Goal: Navigation & Orientation: Find specific page/section

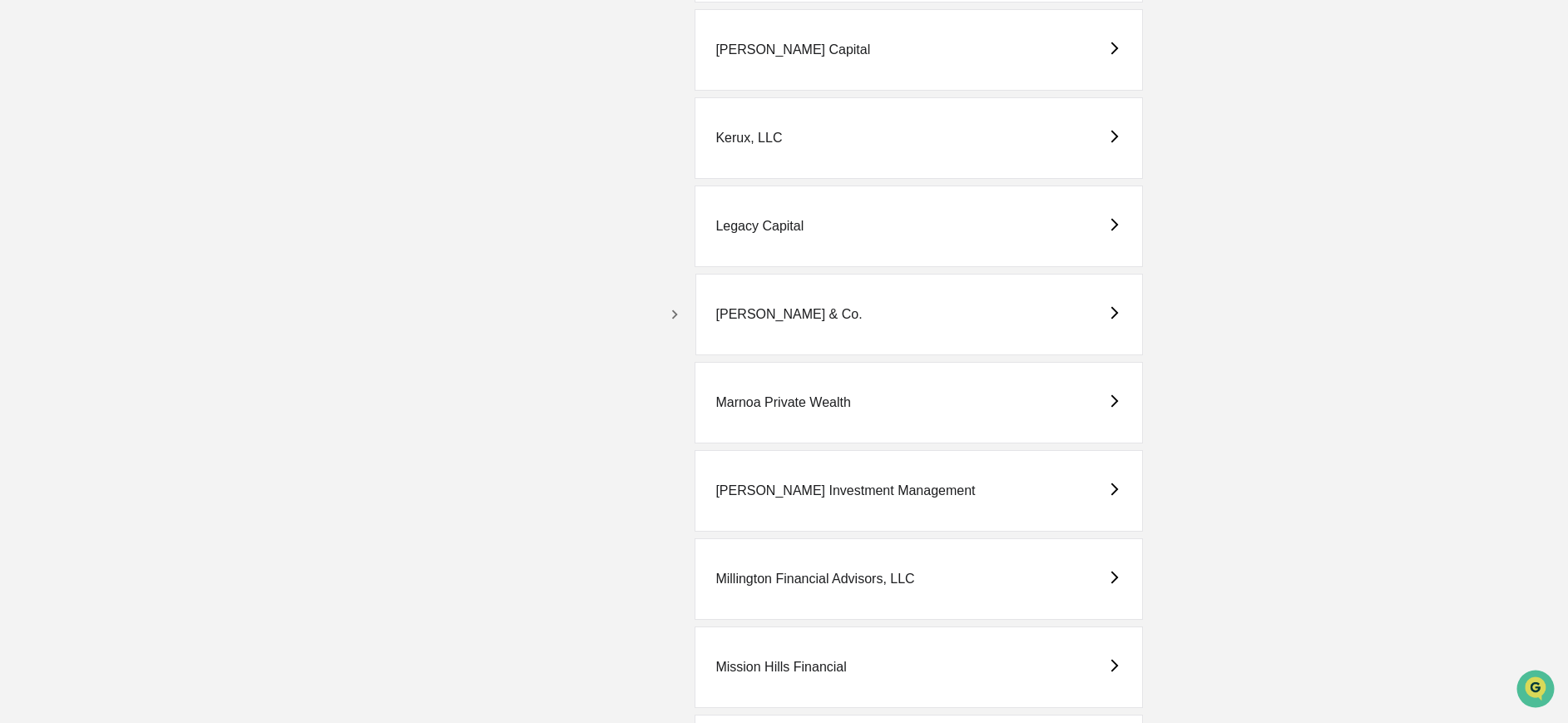
scroll to position [3380, 0]
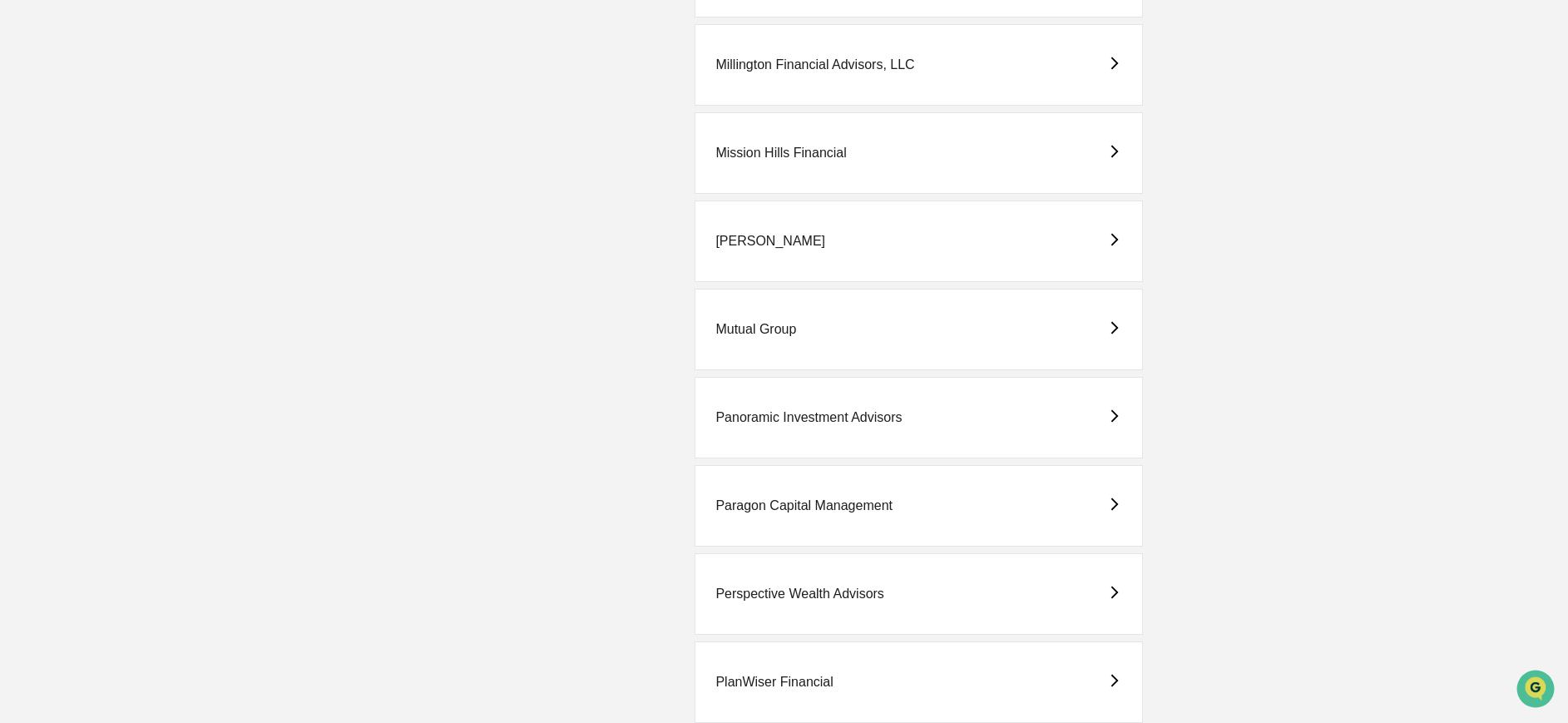
click at [770, 241] on div "[PERSON_NAME]" at bounding box center [770, 241] width 110 height 15
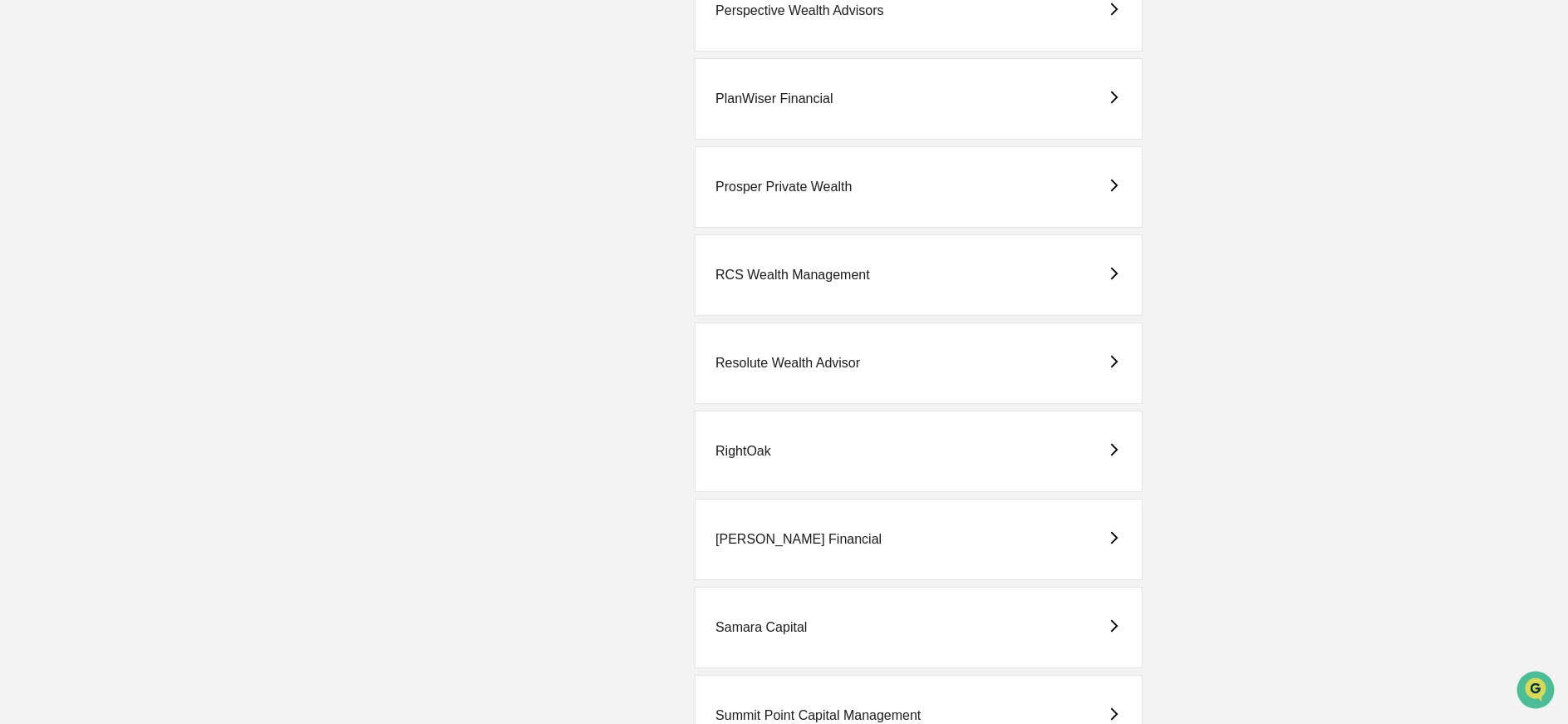
scroll to position [4749, 0]
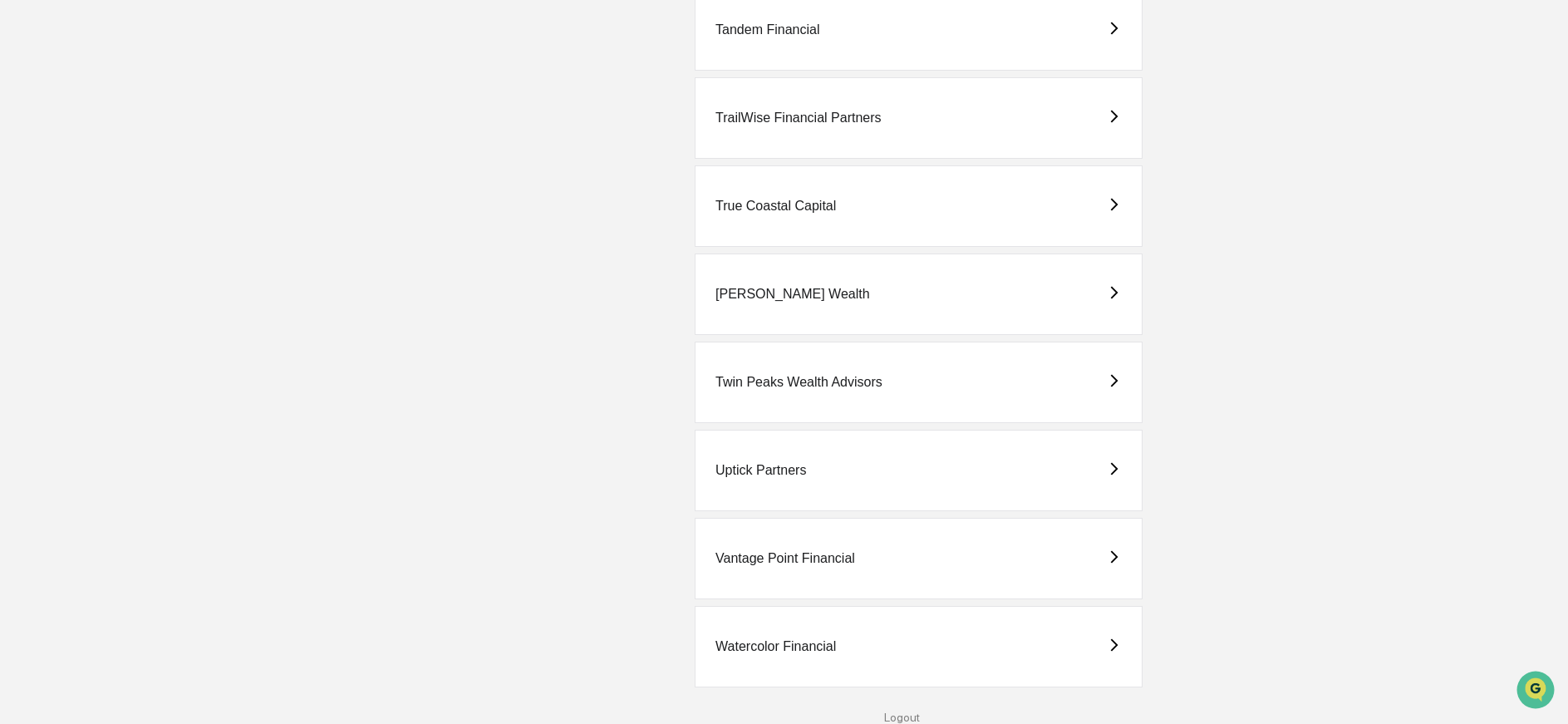
click at [791, 639] on div "Watercolor Financial" at bounding box center [776, 646] width 121 height 15
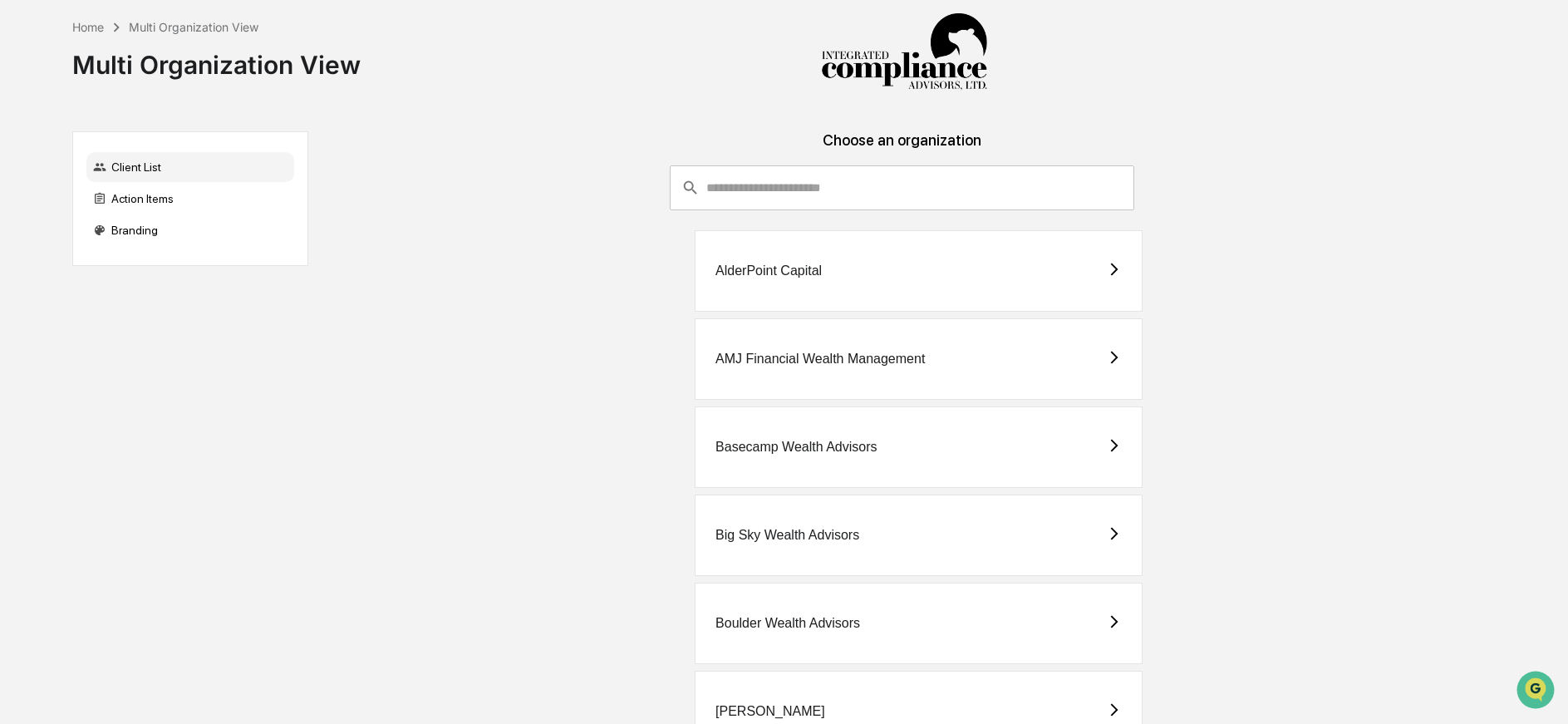
click at [798, 445] on div "Basecamp Wealth Advisors" at bounding box center [796, 446] width 161 height 15
